Goal: Task Accomplishment & Management: Complete application form

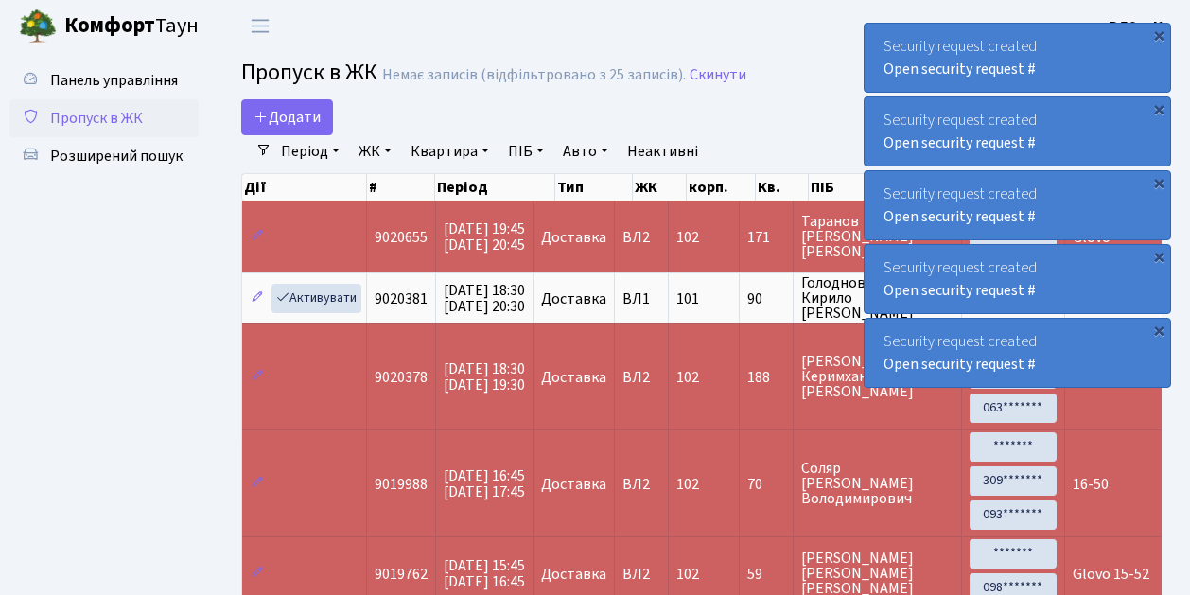
select select "25"
click at [274, 121] on span "Додати" at bounding box center [287, 117] width 67 height 21
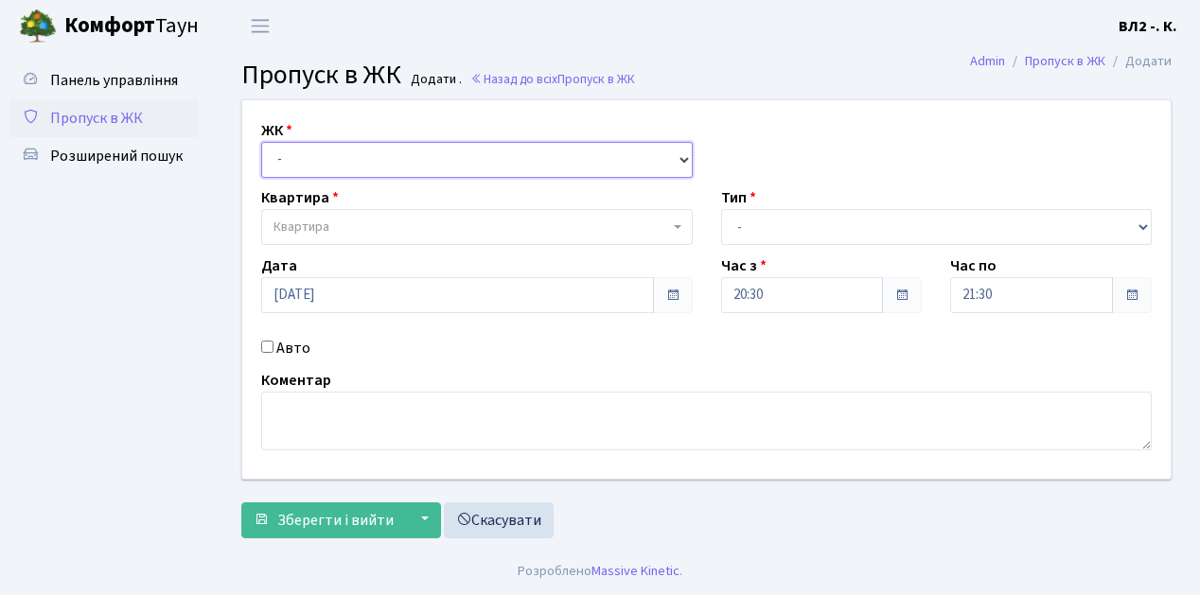
click at [286, 157] on select "- ВЛ1, Ужгородський пров., 4/1 ВЛ2, Голосіївський просп., 76 ВЛ3, пр.Голосіївсь…" at bounding box center [476, 160] width 431 height 36
select select "317"
click at [261, 142] on select "- ВЛ1, Ужгородський пров., 4/1 ВЛ2, Голосіївський просп., 76 ВЛ3, пр.Голосіївсь…" at bounding box center [476, 160] width 431 height 36
select select
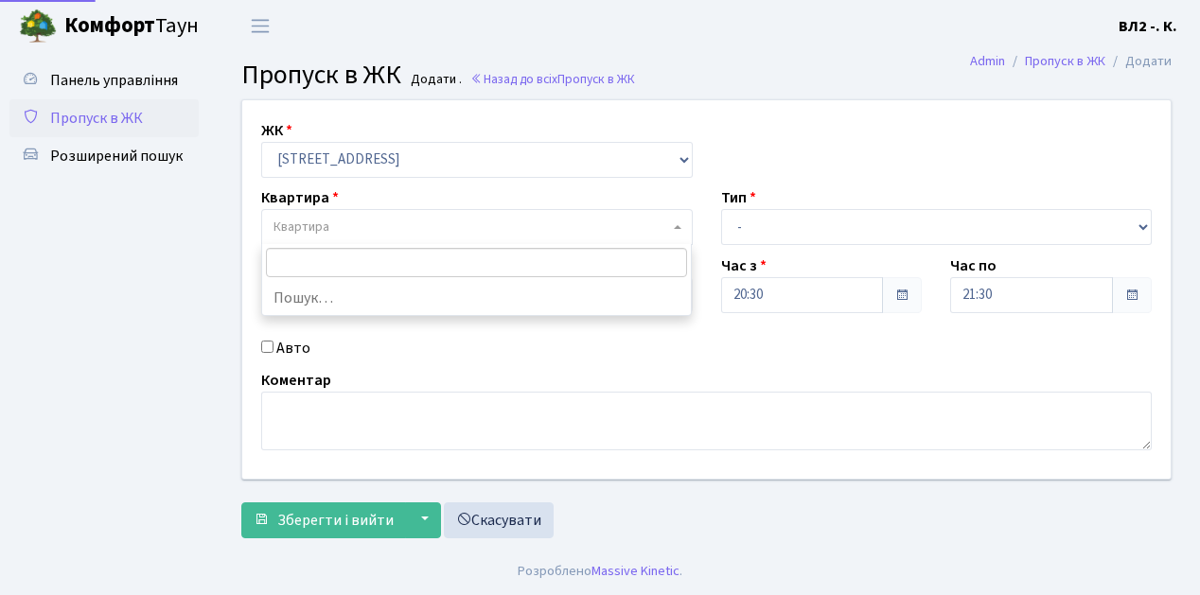
click at [350, 227] on span "Квартира" at bounding box center [470, 227] width 395 height 19
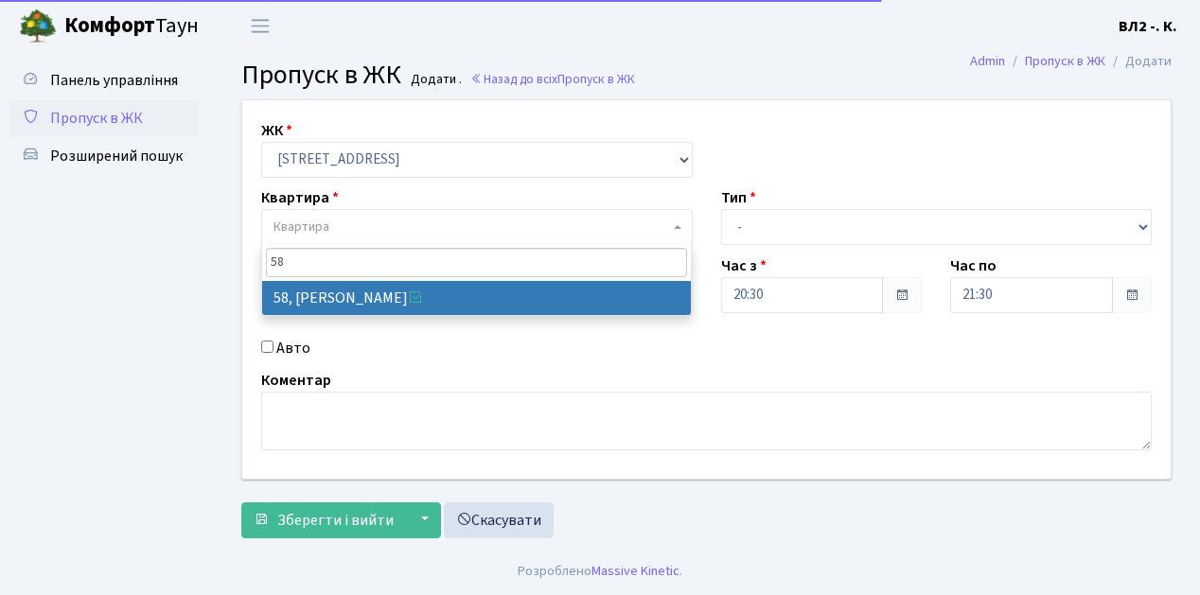
type input "58"
select select "38113"
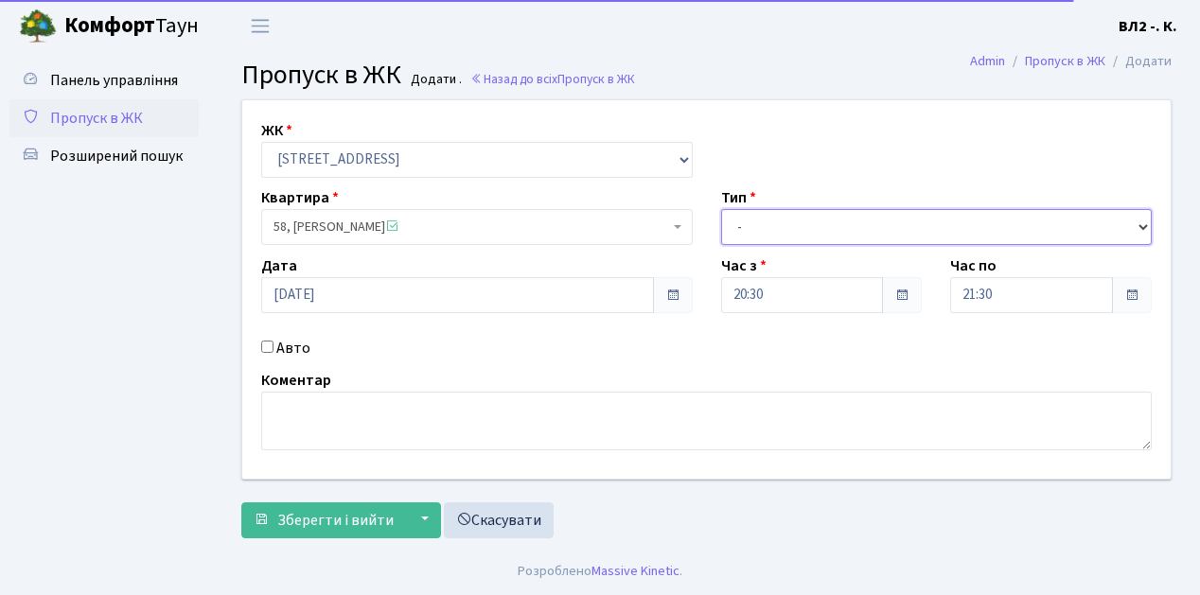
click at [811, 231] on select "- Доставка Таксі Гості Сервіс" at bounding box center [936, 227] width 431 height 36
select select "1"
click at [721, 209] on select "- Доставка Таксі Гості Сервіс" at bounding box center [936, 227] width 431 height 36
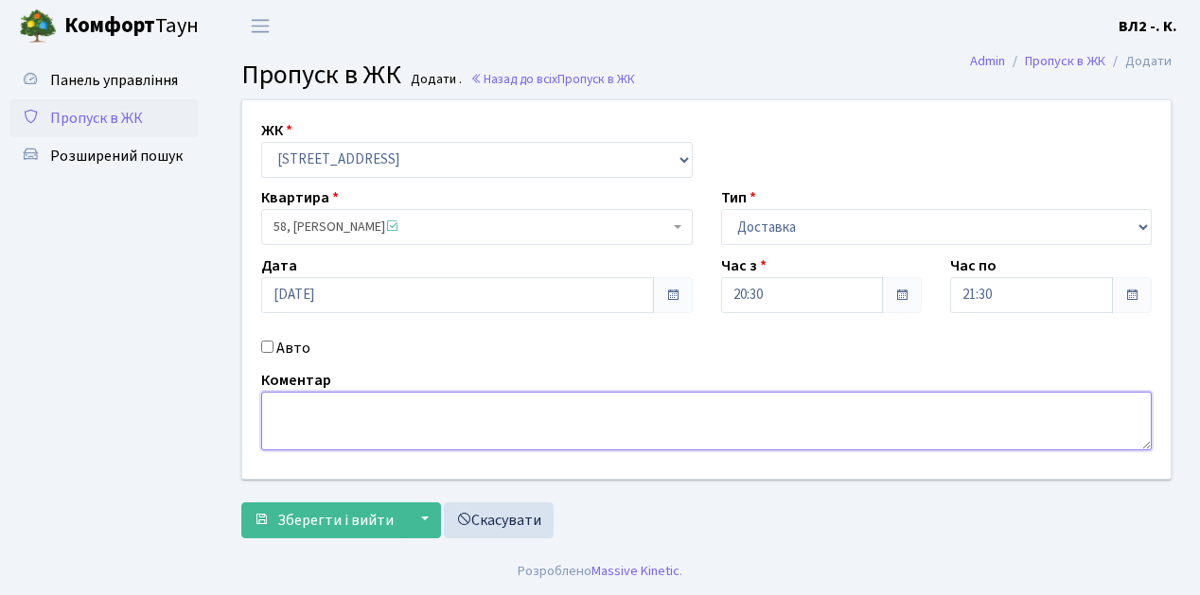
click at [322, 420] on textarea at bounding box center [706, 421] width 890 height 59
type textarea "Glovo"
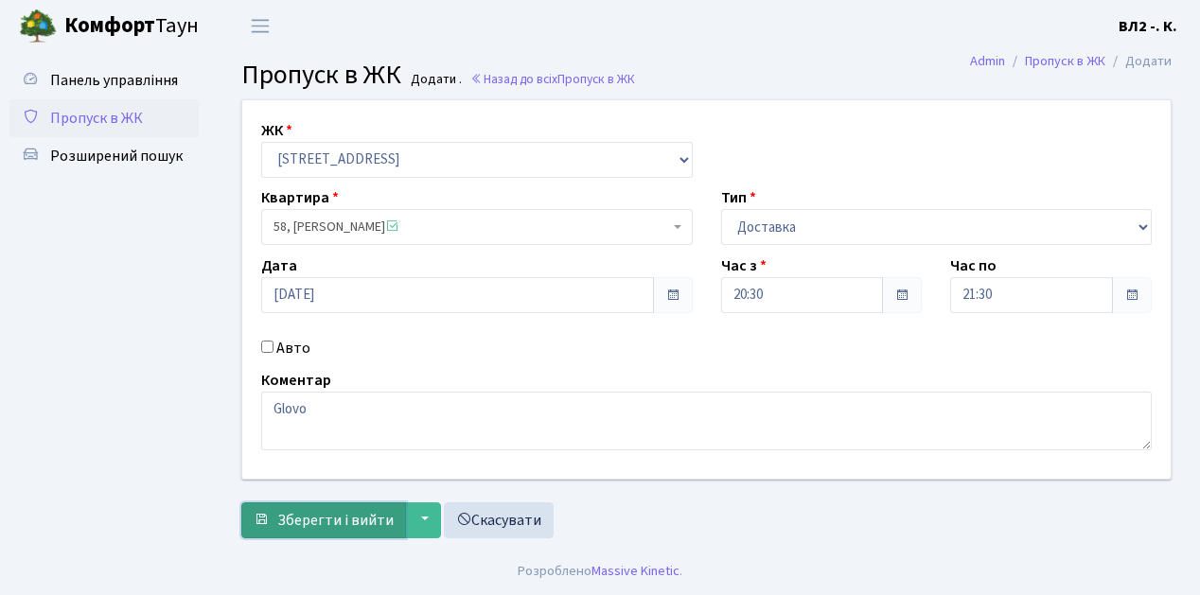
click at [331, 520] on span "Зберегти і вийти" at bounding box center [335, 520] width 116 height 21
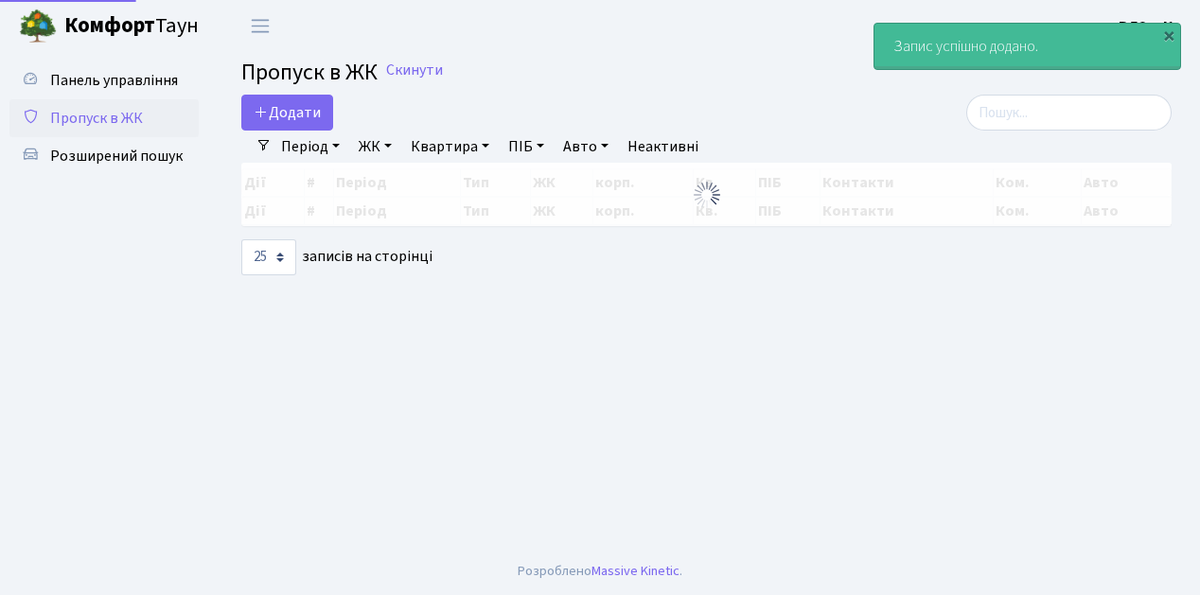
select select "25"
